Goal: Download file/media

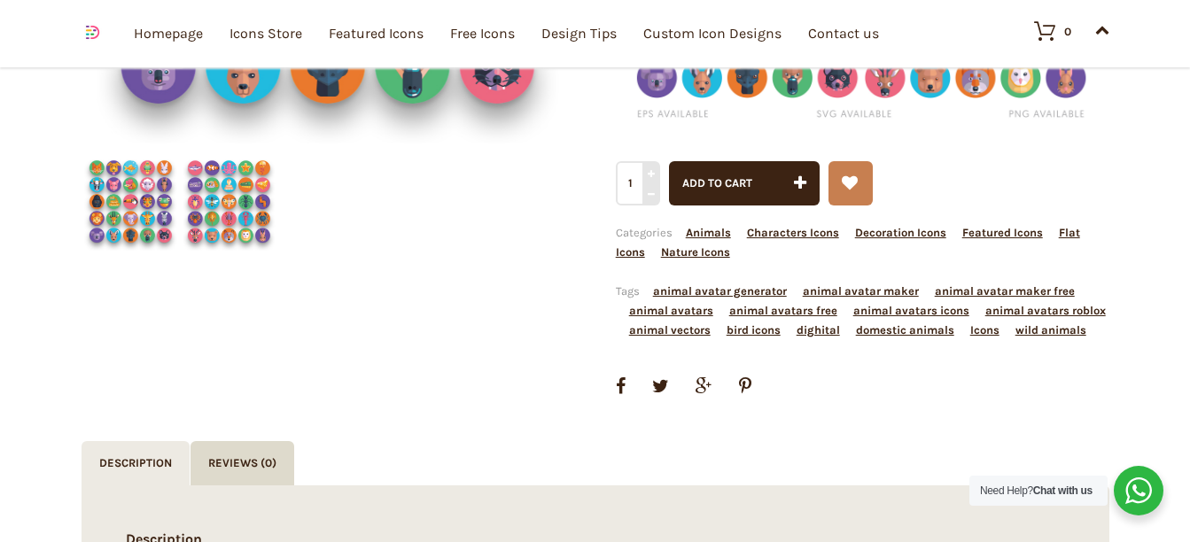
scroll to position [207, 0]
